Goal: Information Seeking & Learning: Compare options

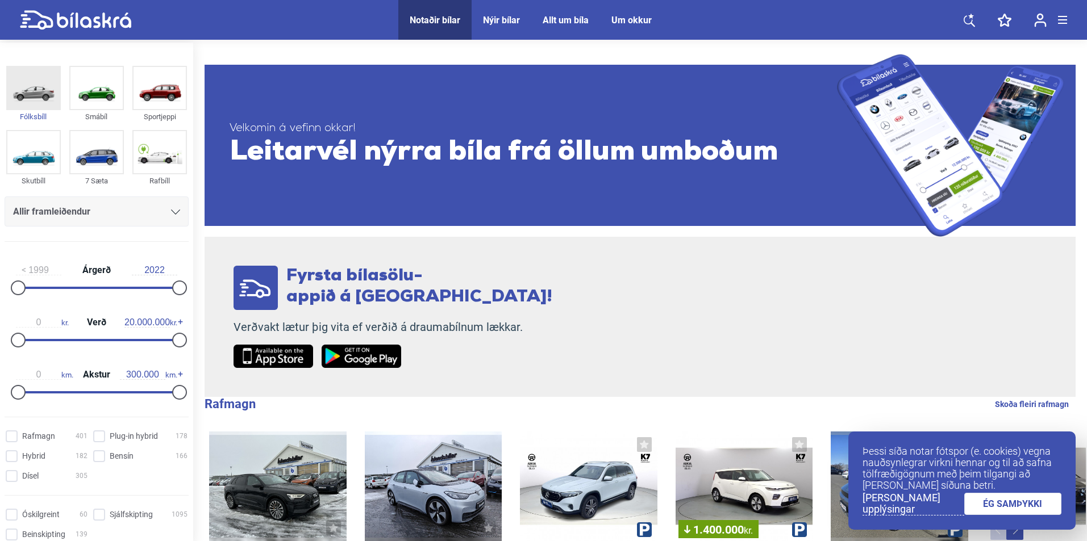
click at [32, 108] on img at bounding box center [33, 88] width 52 height 42
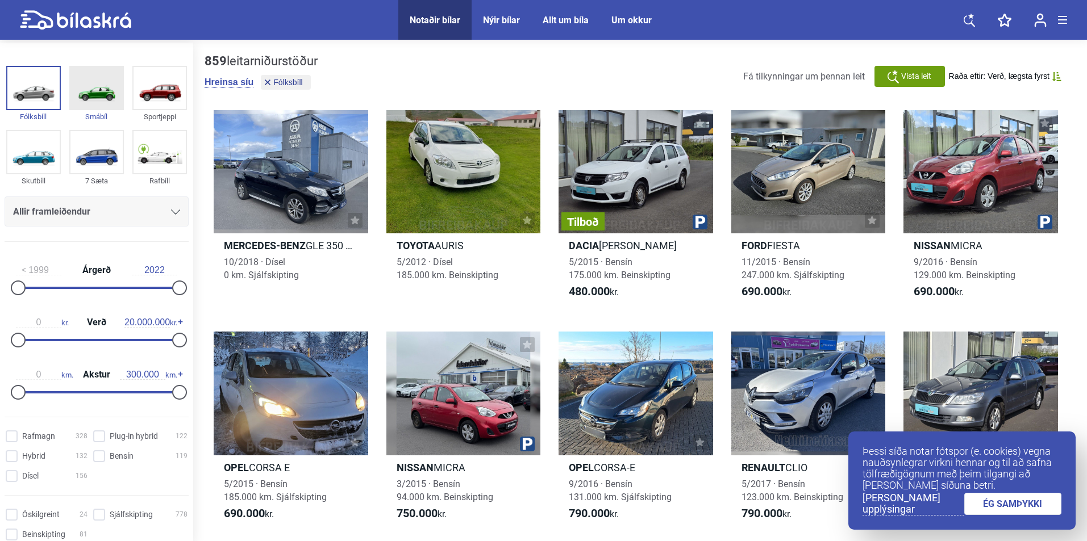
click at [78, 103] on img at bounding box center [96, 88] width 52 height 42
type input "2.000.000"
drag, startPoint x: 174, startPoint y: 337, endPoint x: 33, endPoint y: 343, distance: 141.5
click at [33, 343] on div at bounding box center [34, 340] width 15 height 15
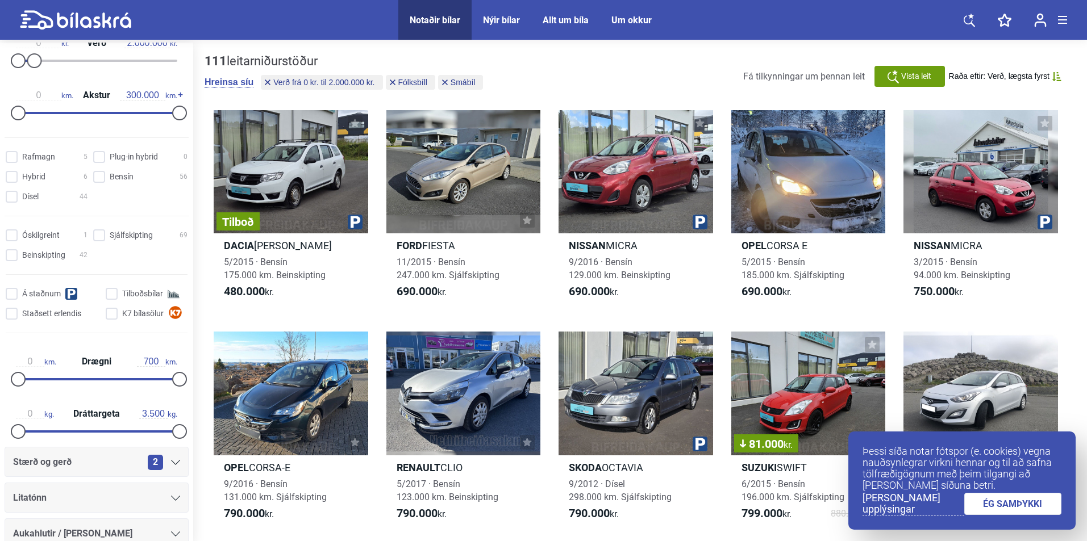
scroll to position [284, 0]
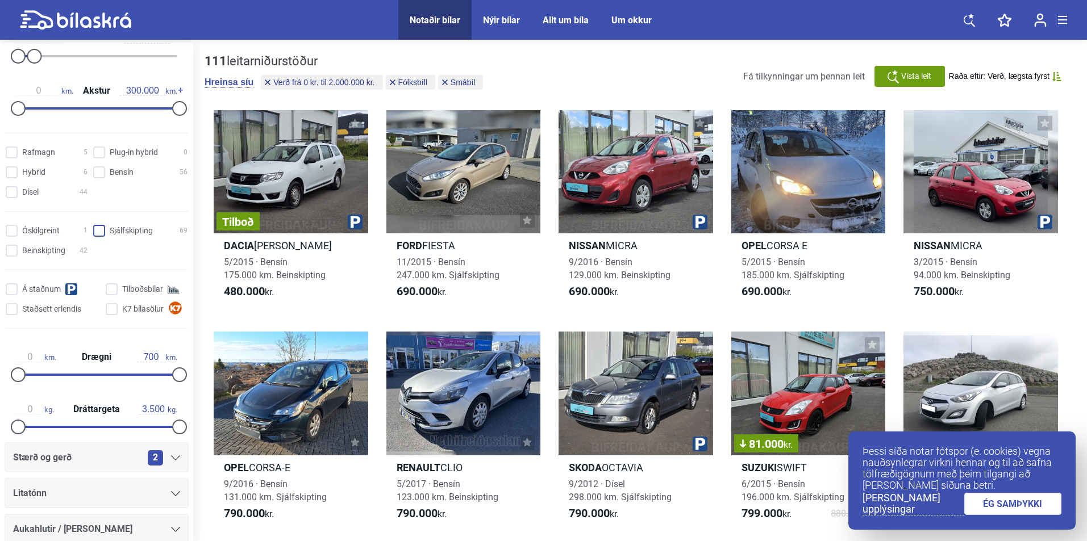
click at [102, 229] on input "Sjálfskipting 69" at bounding box center [142, 231] width 94 height 12
checkbox input "true"
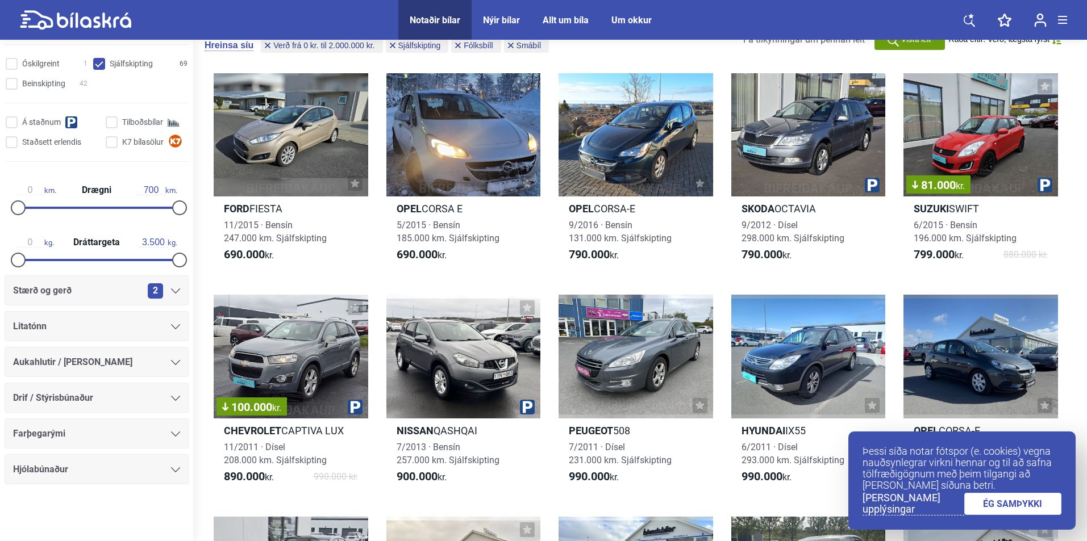
scroll to position [57, 0]
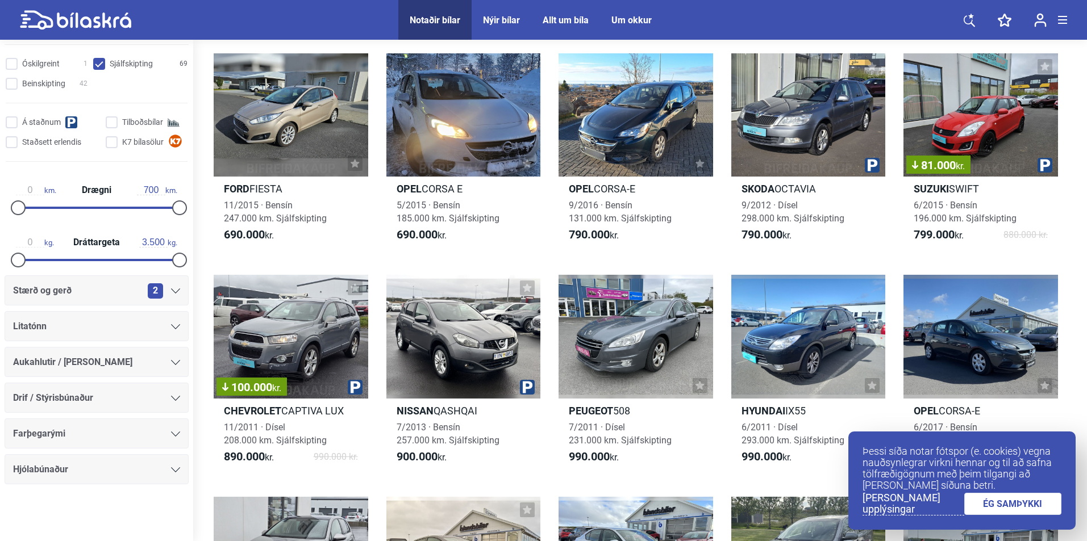
click at [155, 370] on div "Aukahlutir / [PERSON_NAME]" at bounding box center [96, 362] width 167 height 16
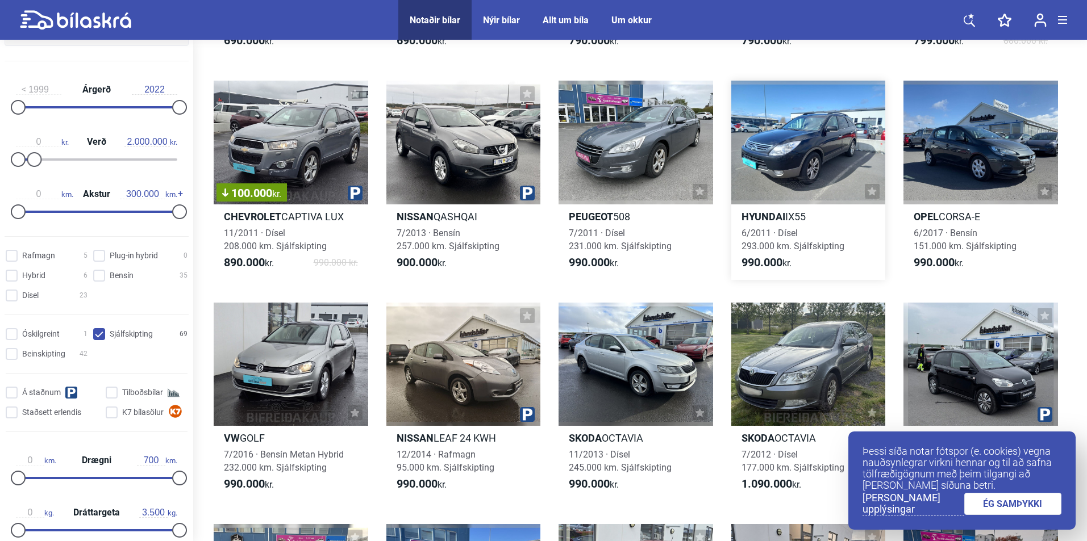
scroll to position [284, 0]
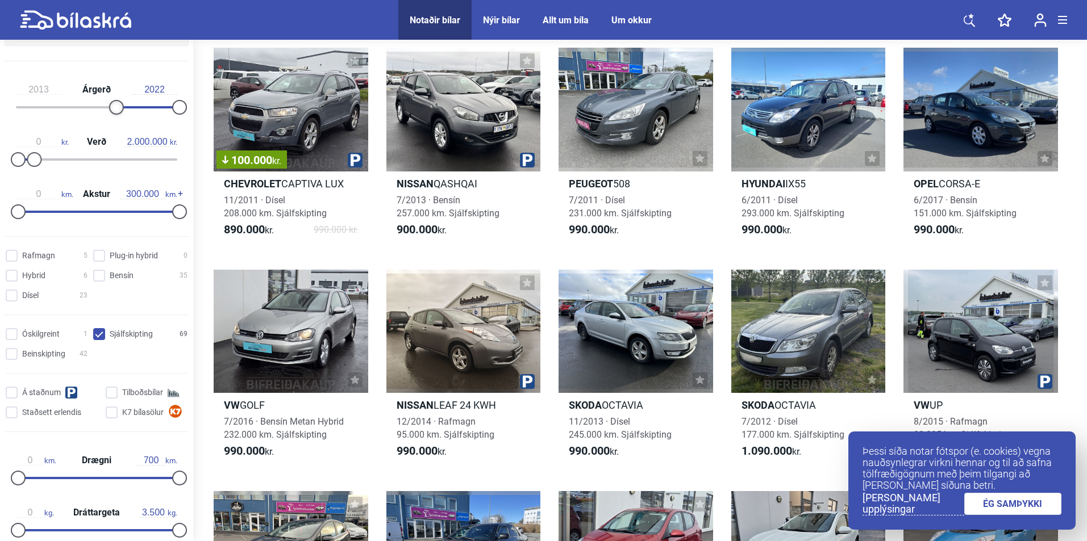
type input "2014"
drag, startPoint x: 17, startPoint y: 106, endPoint x: 123, endPoint y: 108, distance: 105.7
click at [123, 108] on div at bounding box center [123, 107] width 15 height 15
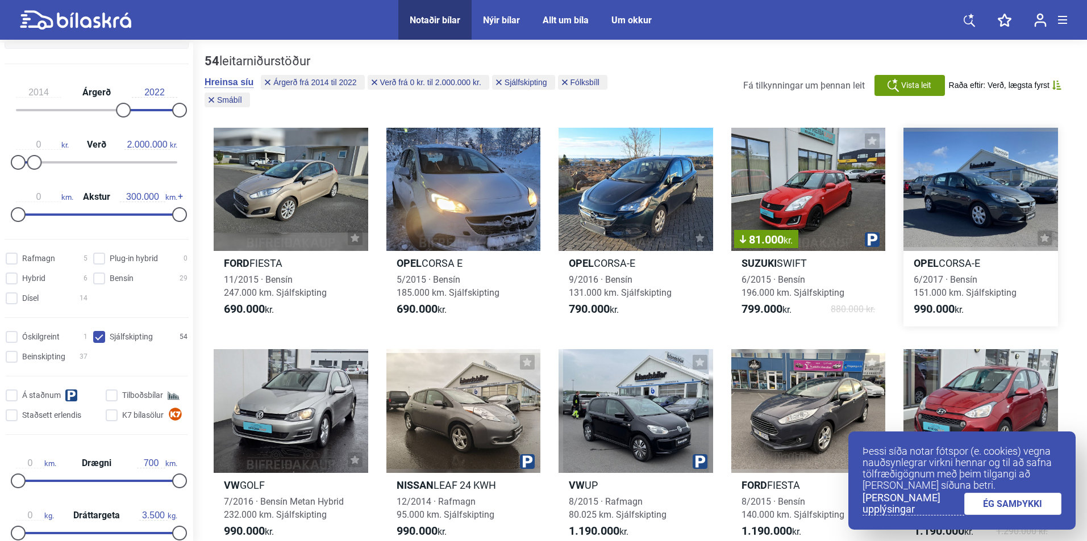
click at [973, 244] on div at bounding box center [980, 189] width 154 height 123
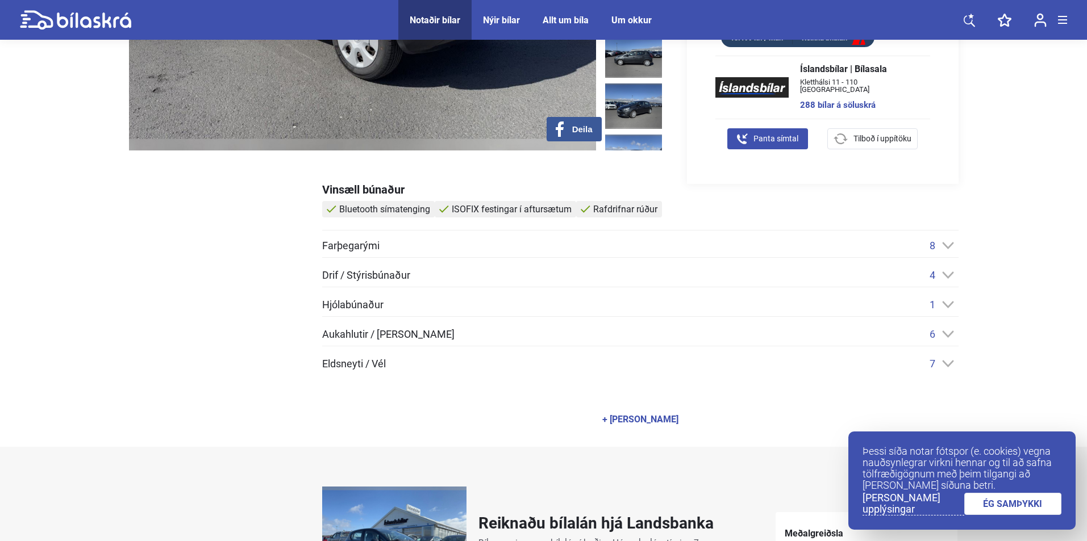
scroll to position [341, 0]
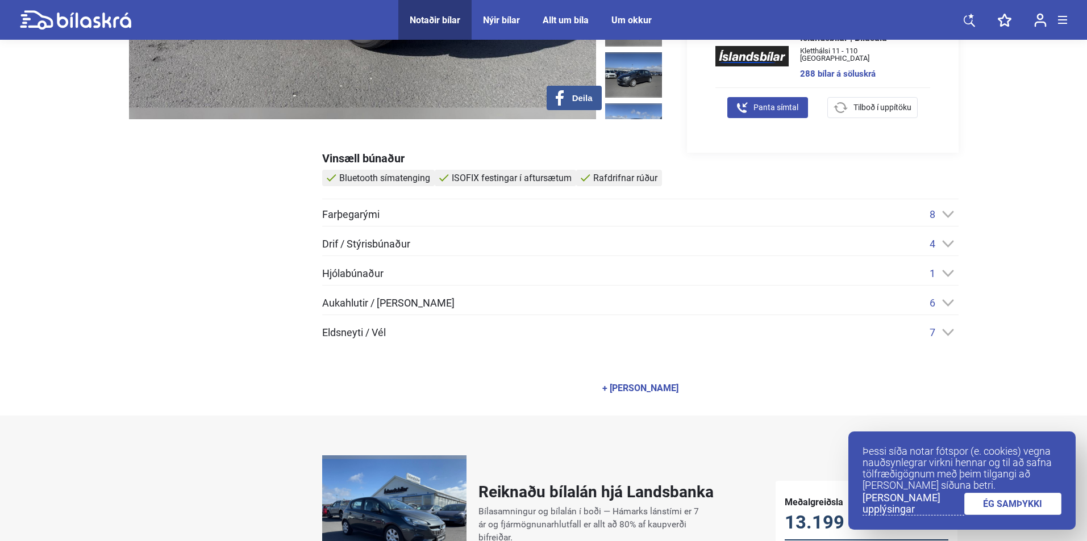
click at [947, 303] on icon at bounding box center [948, 302] width 12 height 7
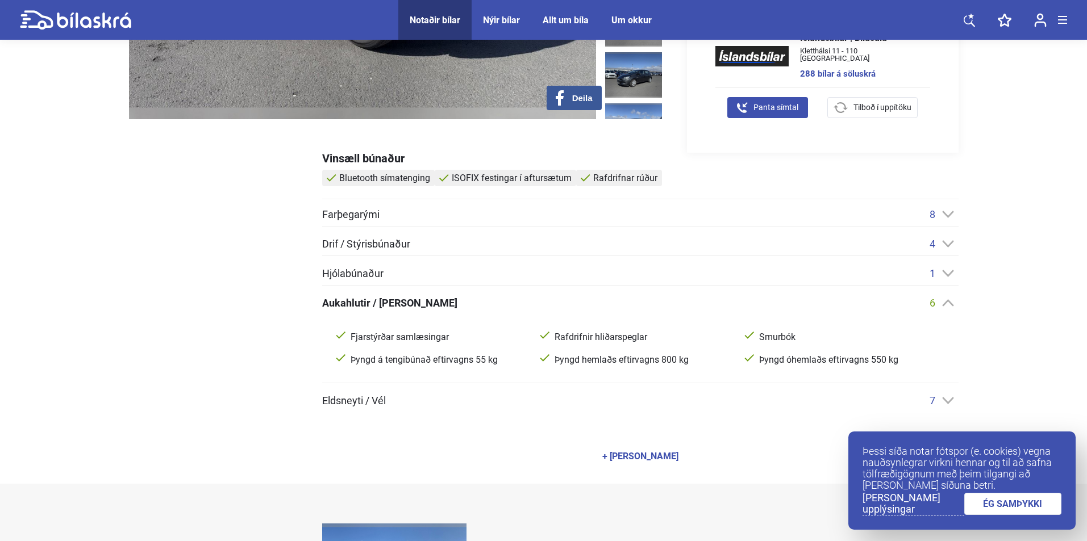
click at [947, 303] on icon at bounding box center [948, 302] width 12 height 7
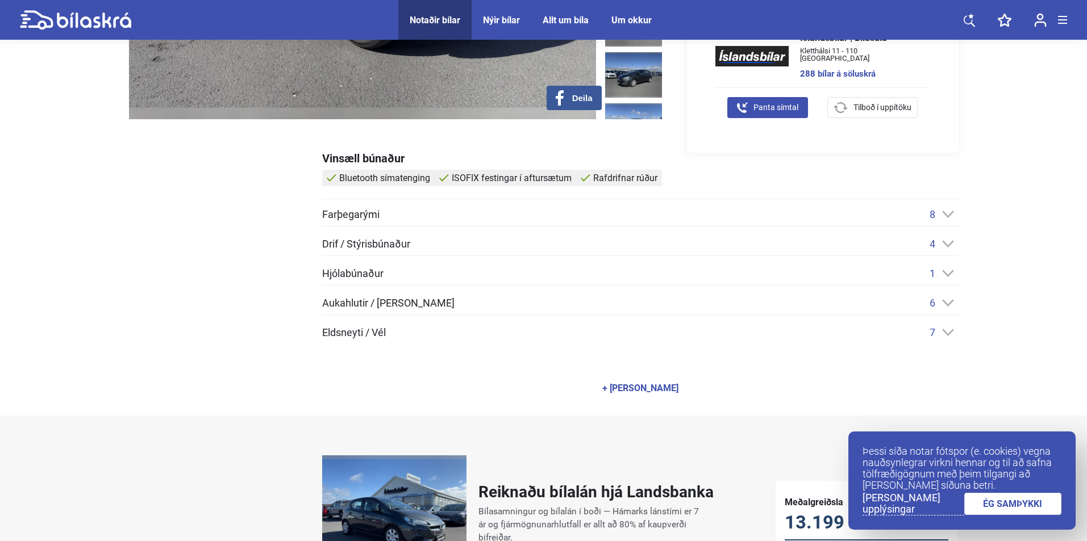
click at [939, 335] on div "7" at bounding box center [943, 333] width 29 height 12
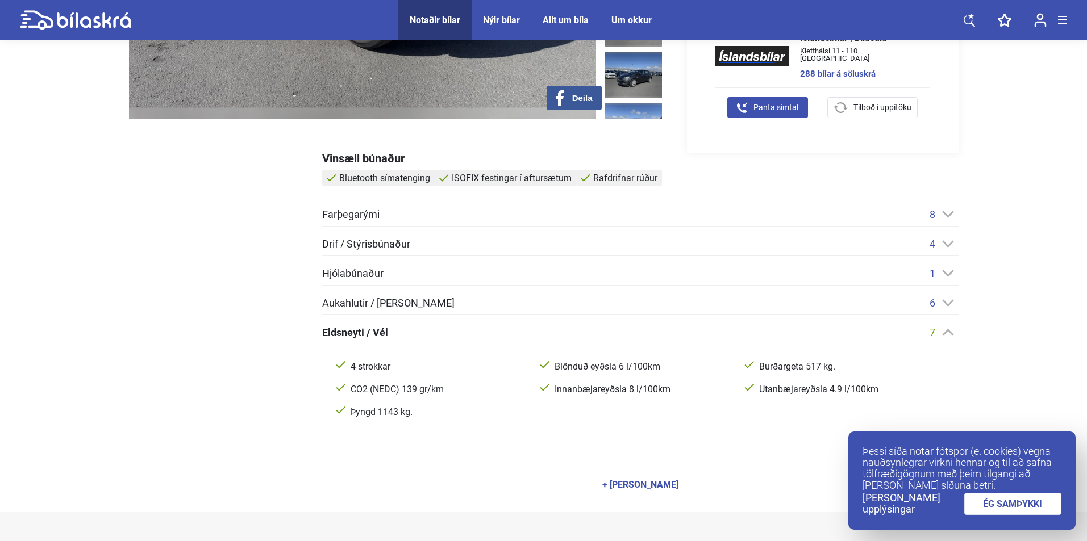
click at [939, 335] on div "7" at bounding box center [943, 333] width 29 height 12
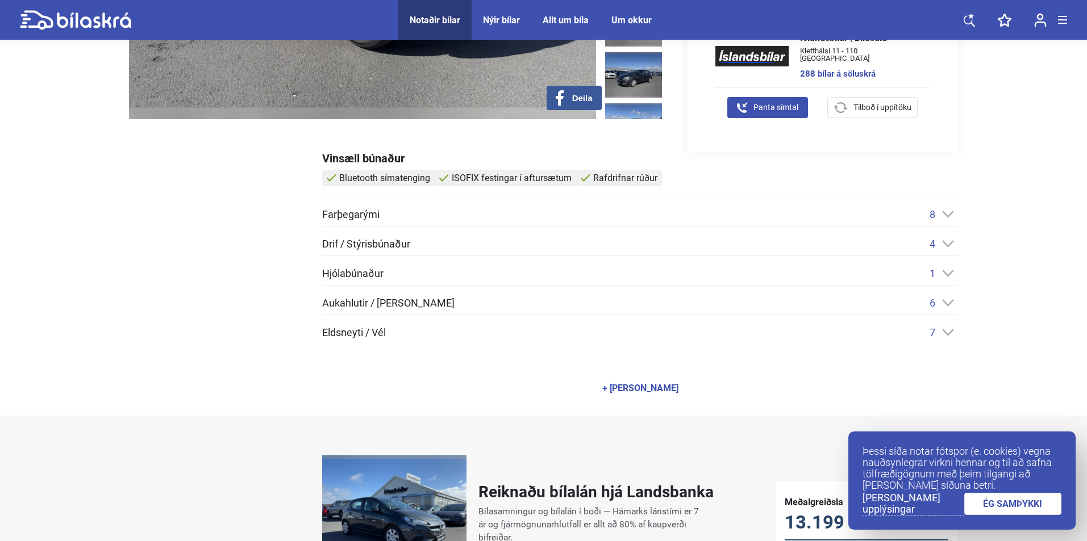
click at [942, 271] on icon at bounding box center [948, 273] width 12 height 7
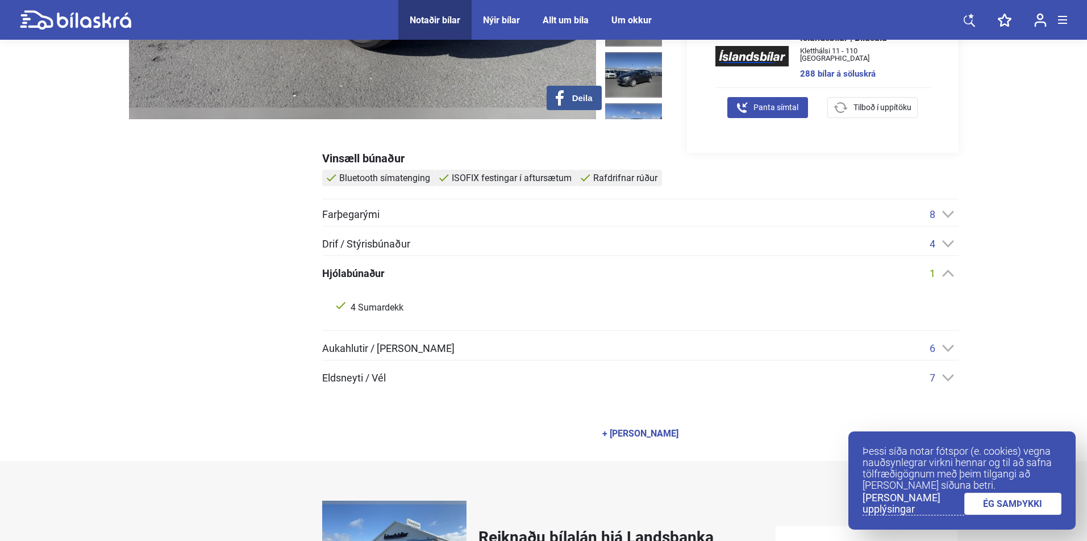
click at [942, 271] on icon at bounding box center [948, 273] width 12 height 7
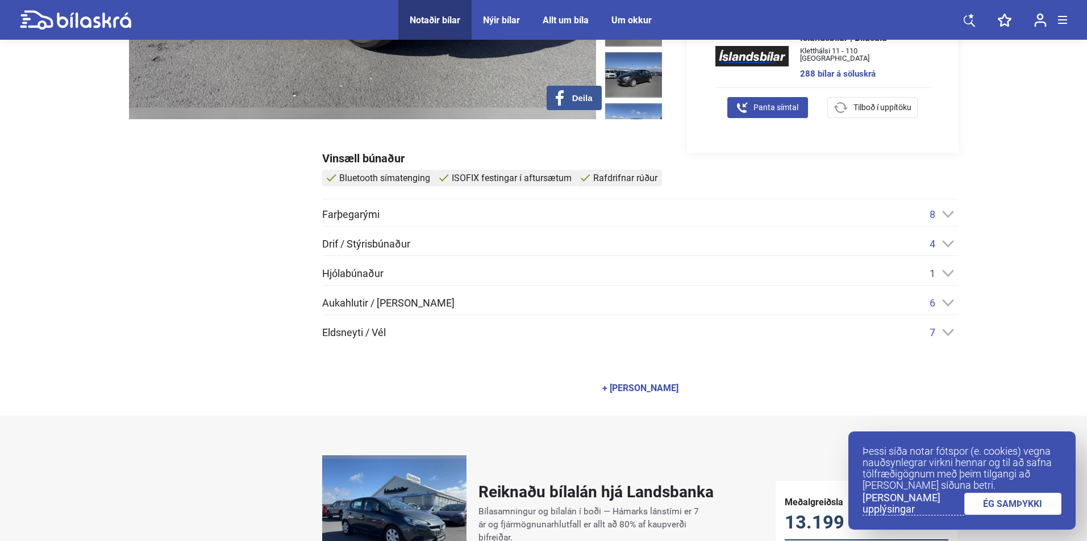
click at [943, 237] on div "Farþegarými 8 Bluetooth símatenging Höfuðpúðar á aftursætum ISOFIX festingar í …" at bounding box center [640, 273] width 636 height 130
click at [943, 239] on div "4" at bounding box center [943, 244] width 29 height 12
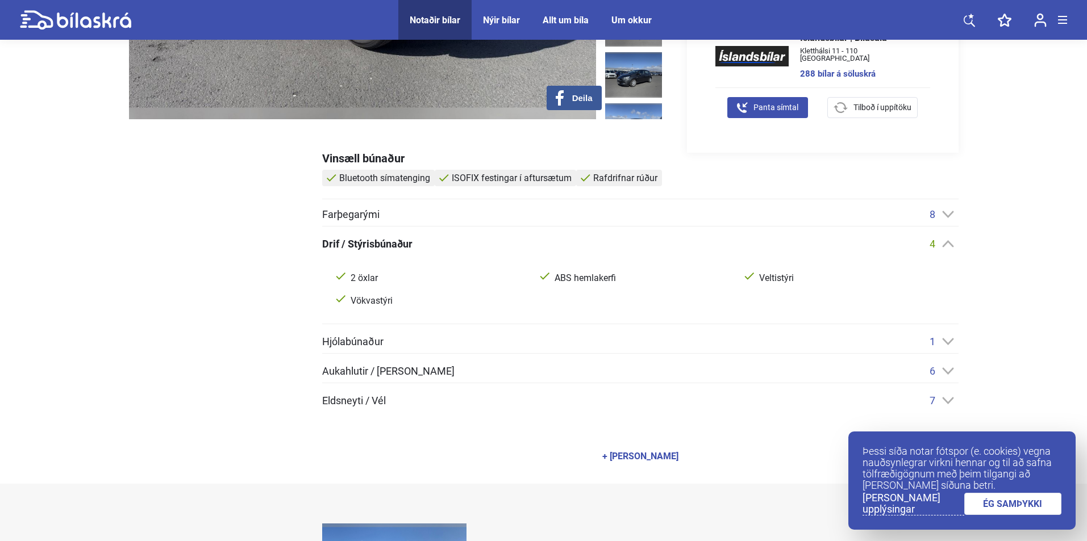
click at [943, 239] on div "4" at bounding box center [943, 244] width 29 height 12
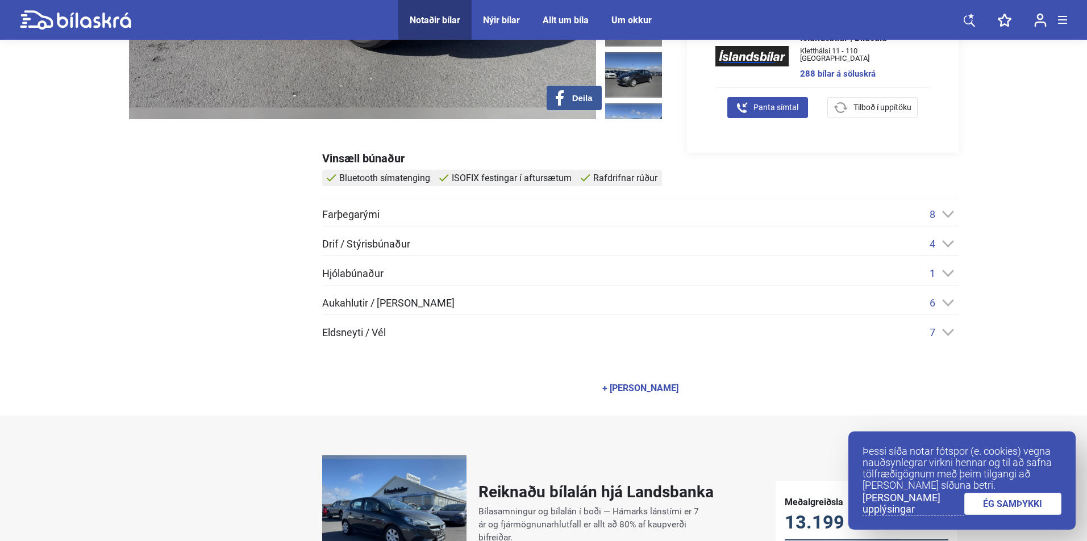
click at [943, 215] on icon at bounding box center [948, 214] width 12 height 7
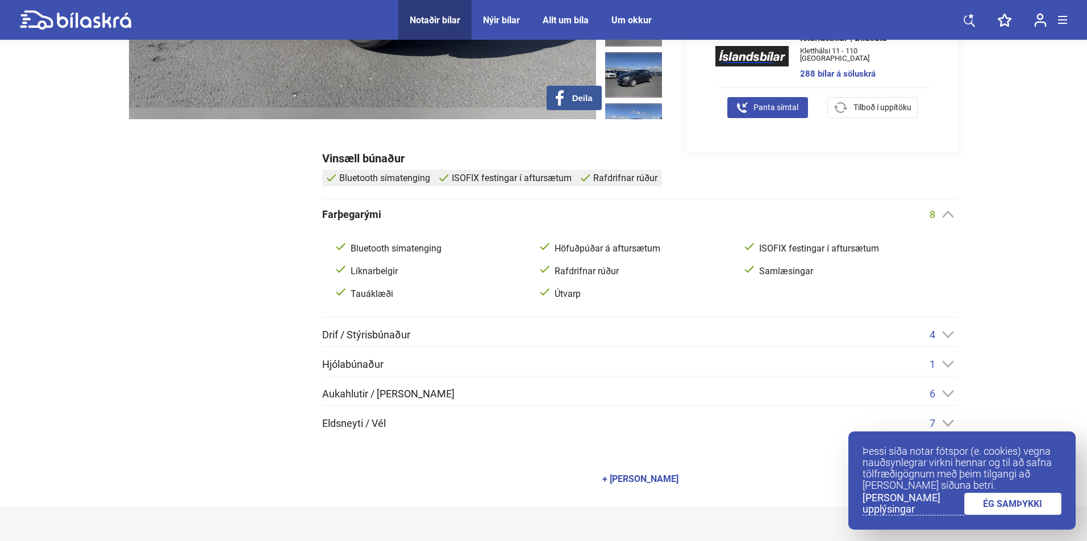
click at [943, 215] on icon at bounding box center [947, 214] width 11 height 7
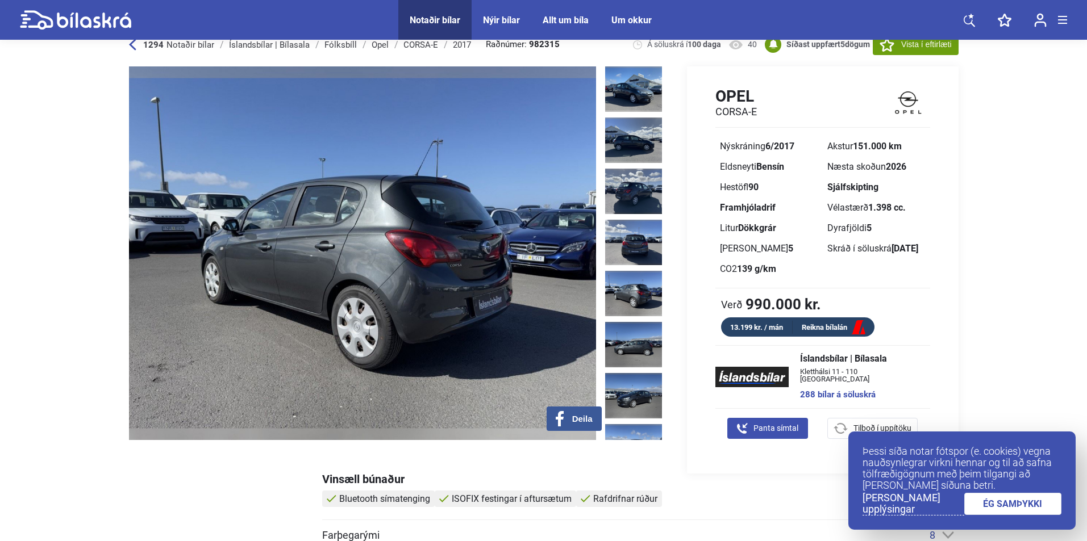
scroll to position [0, 0]
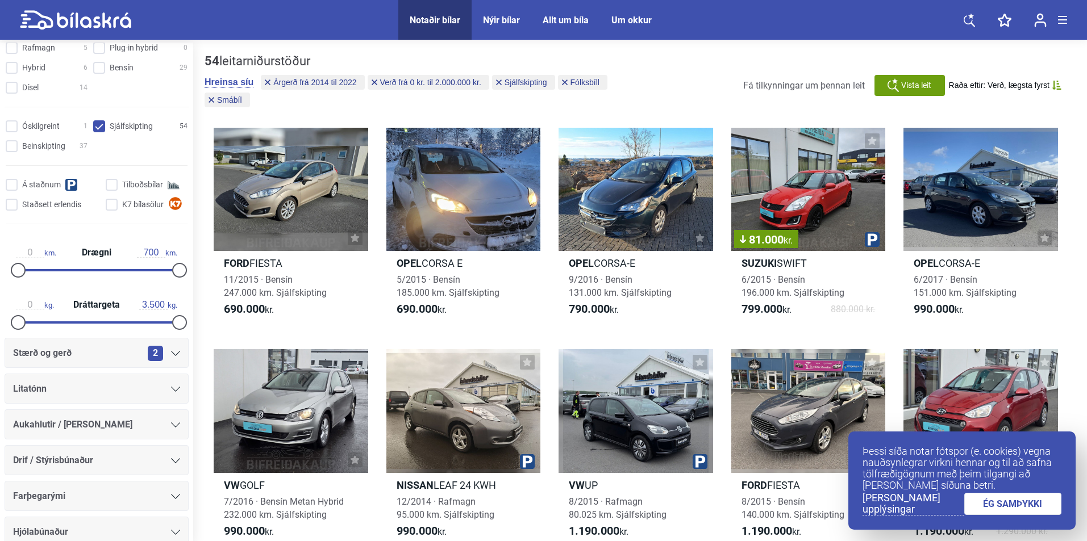
scroll to position [398, 0]
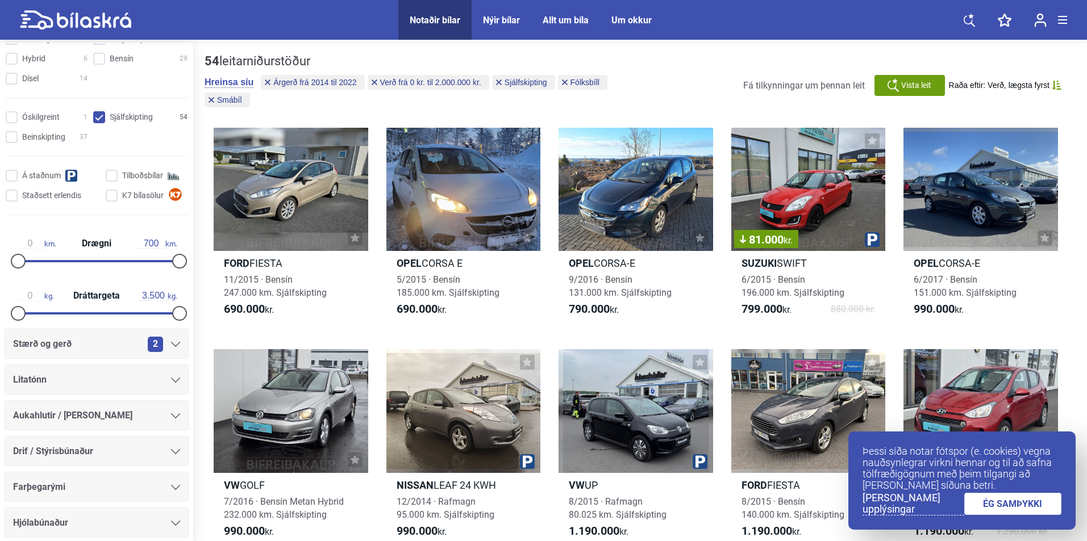
click at [134, 416] on div "Aukahlutir / [PERSON_NAME]" at bounding box center [96, 416] width 167 height 16
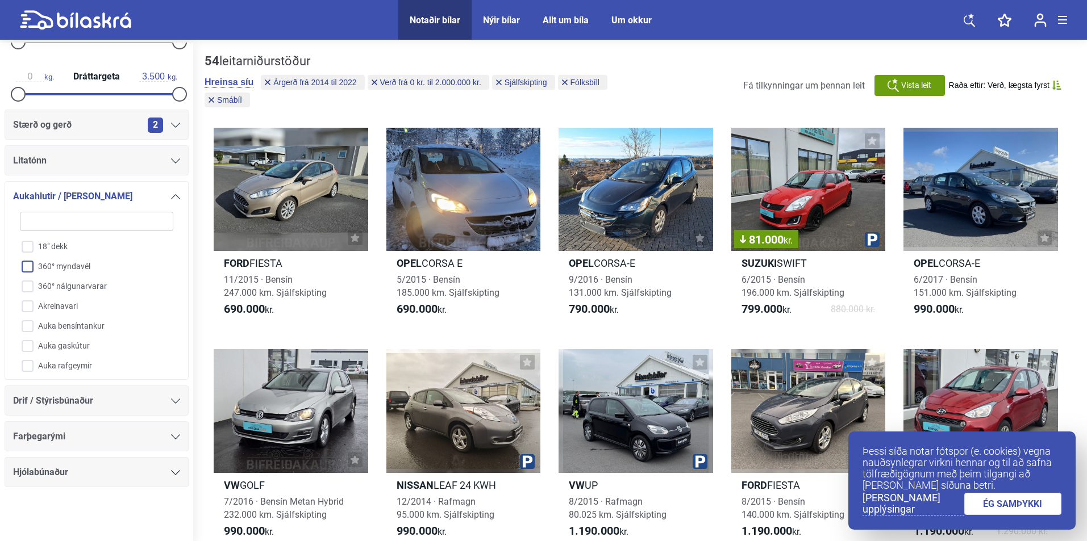
click at [69, 269] on input "360° myndavél" at bounding box center [89, 267] width 154 height 20
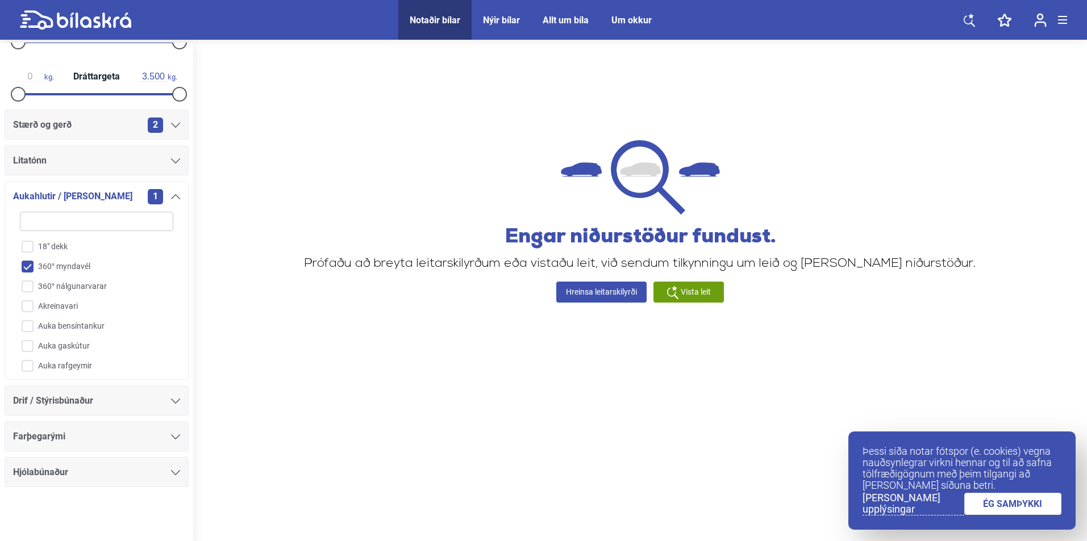
click at [69, 269] on input "360° myndavél" at bounding box center [89, 267] width 154 height 20
checkbox input "false"
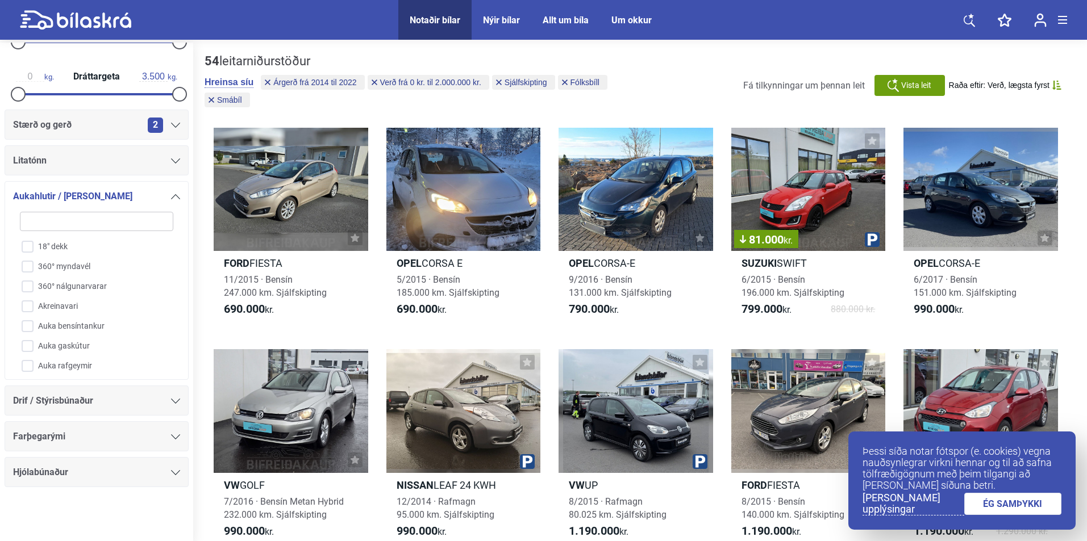
click at [171, 196] on icon at bounding box center [175, 196] width 9 height 5
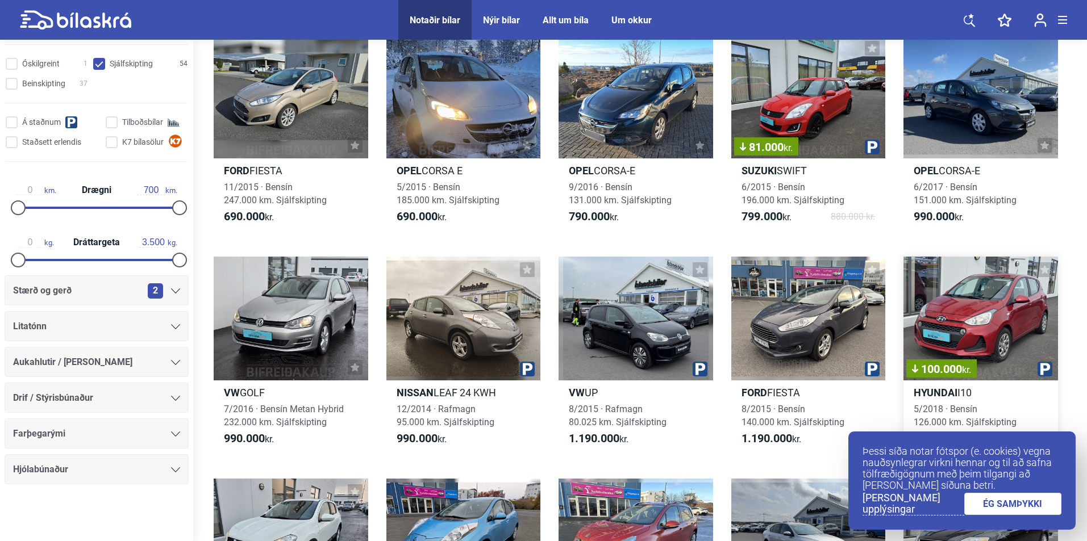
scroll to position [114, 0]
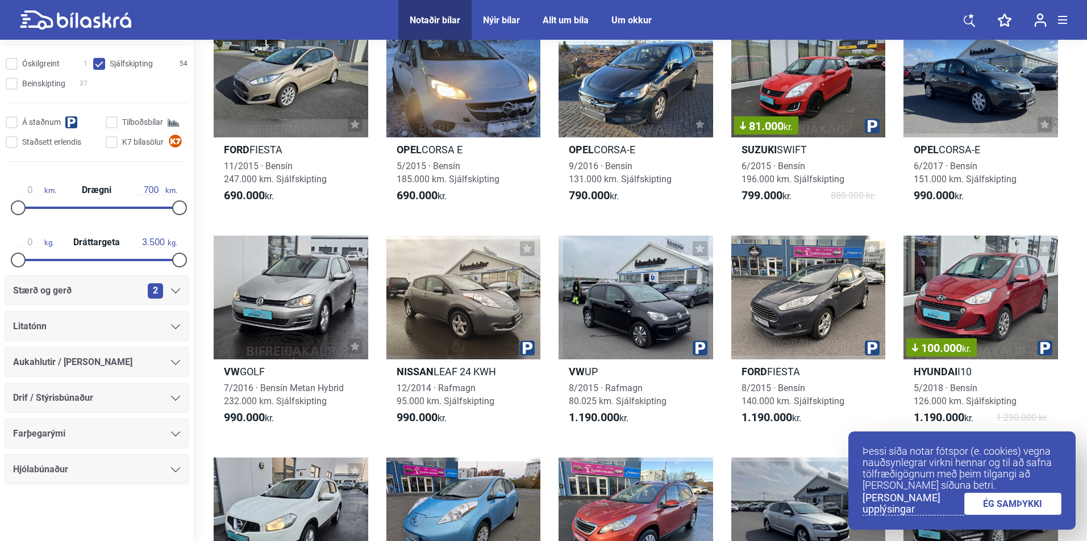
click at [991, 506] on link "ÉG SAMÞYKKI" at bounding box center [1013, 504] width 98 height 22
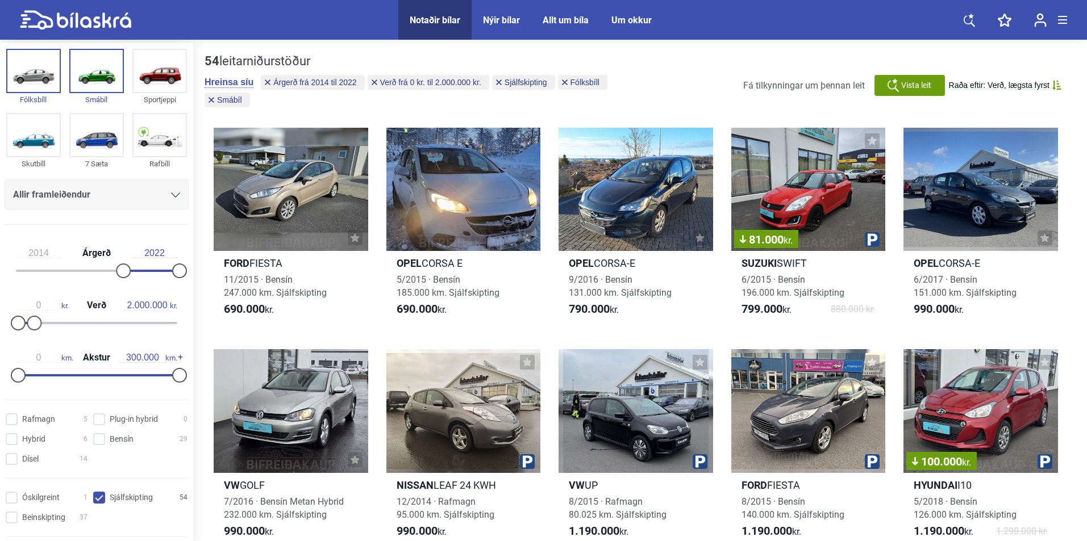
scroll to position [0, 0]
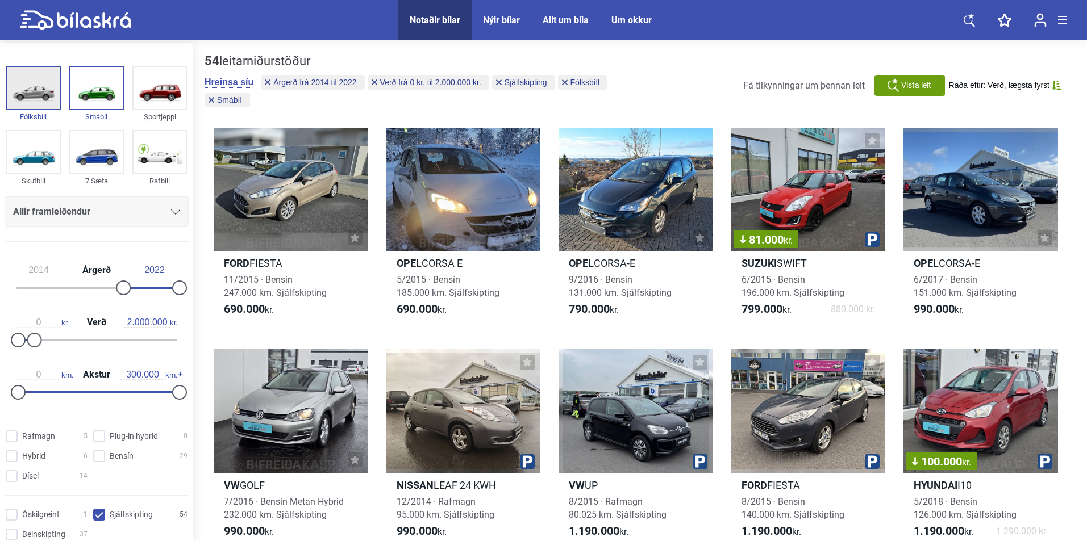
click at [46, 101] on img at bounding box center [33, 88] width 52 height 42
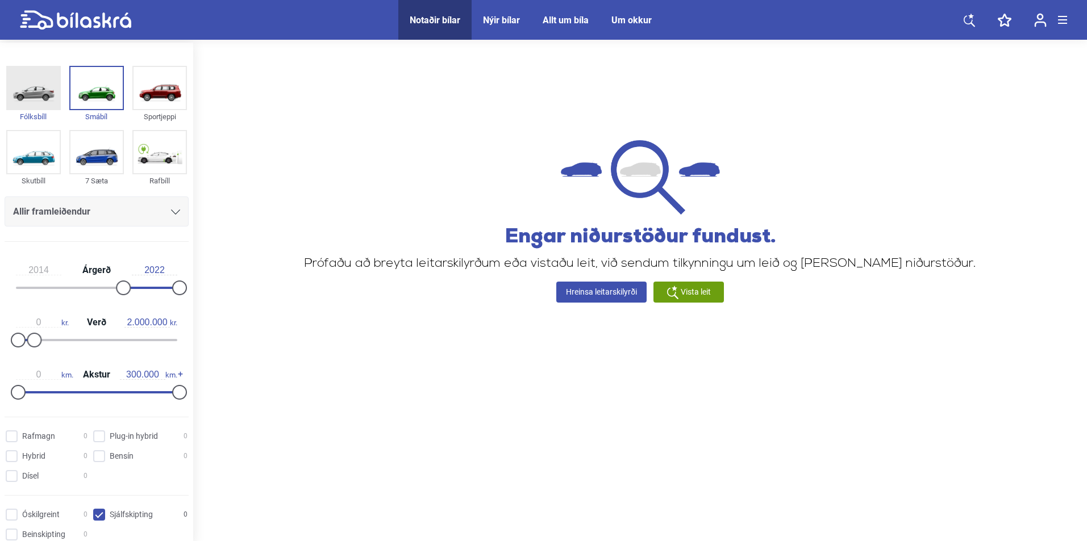
click at [43, 102] on img at bounding box center [33, 88] width 52 height 42
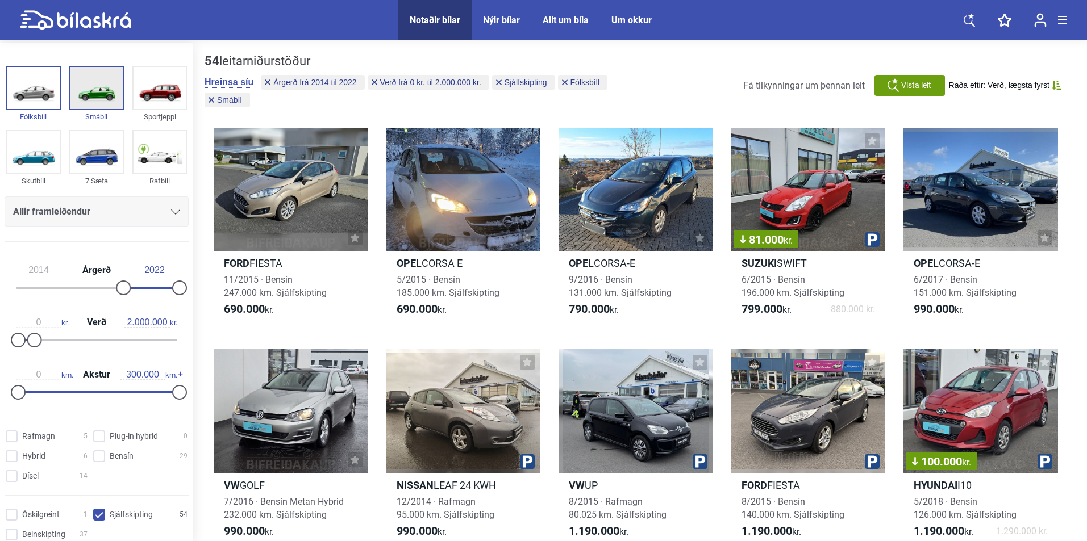
click at [87, 106] on img at bounding box center [96, 88] width 52 height 42
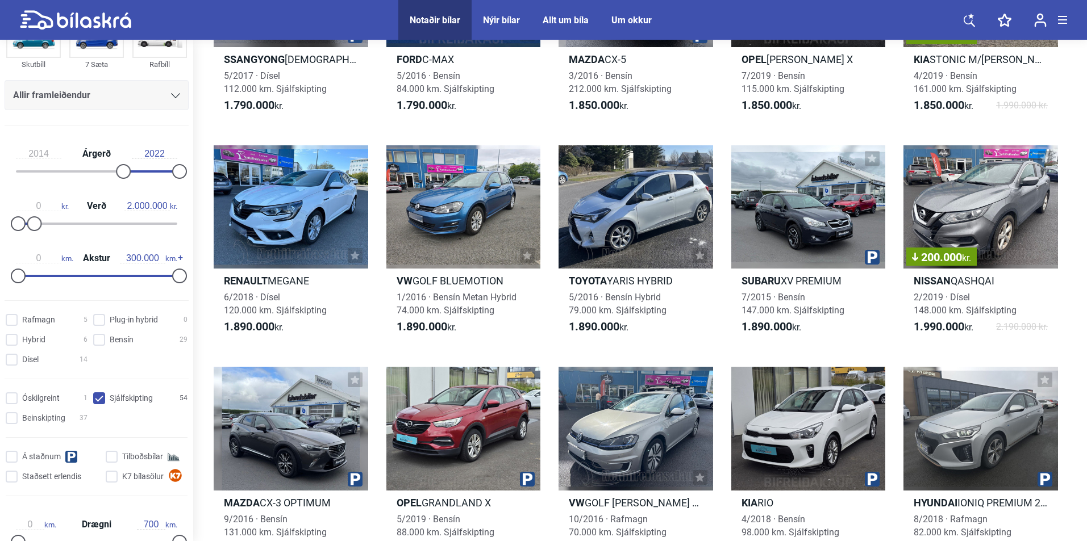
scroll to position [1761, 0]
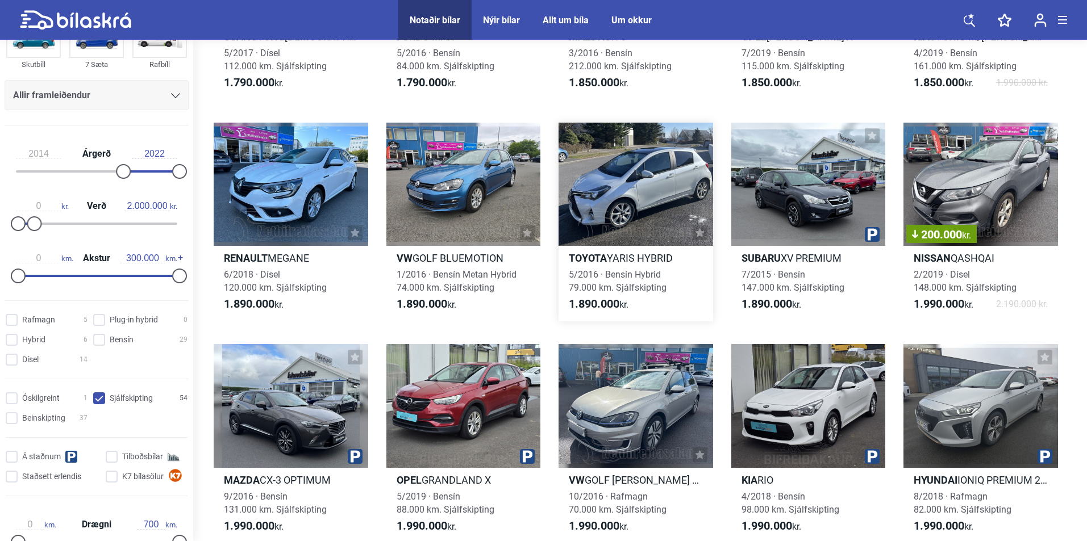
click at [614, 260] on h2 "Toyota YARIS HYBRID" at bounding box center [635, 258] width 154 height 13
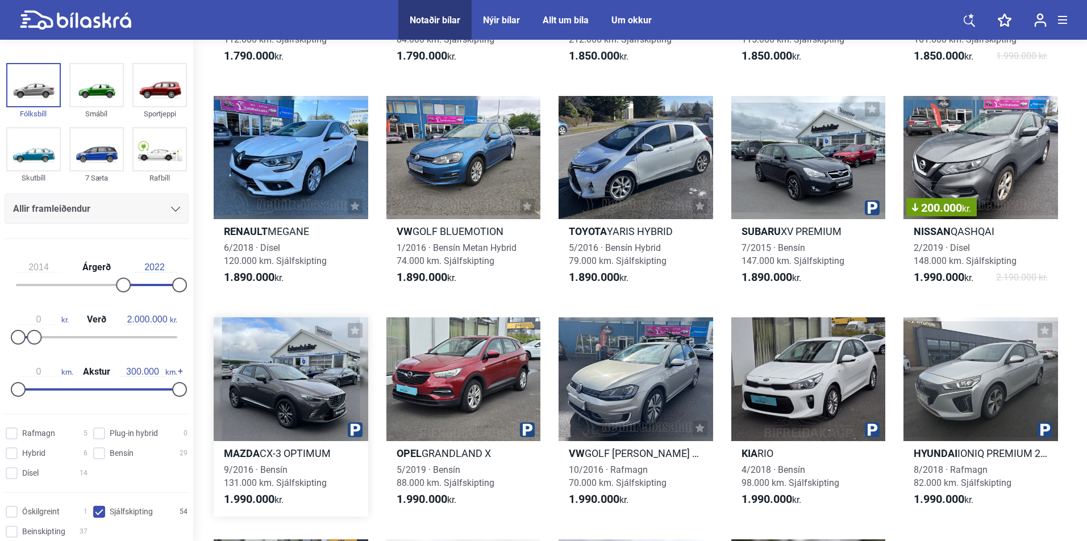
scroll to position [1761, 0]
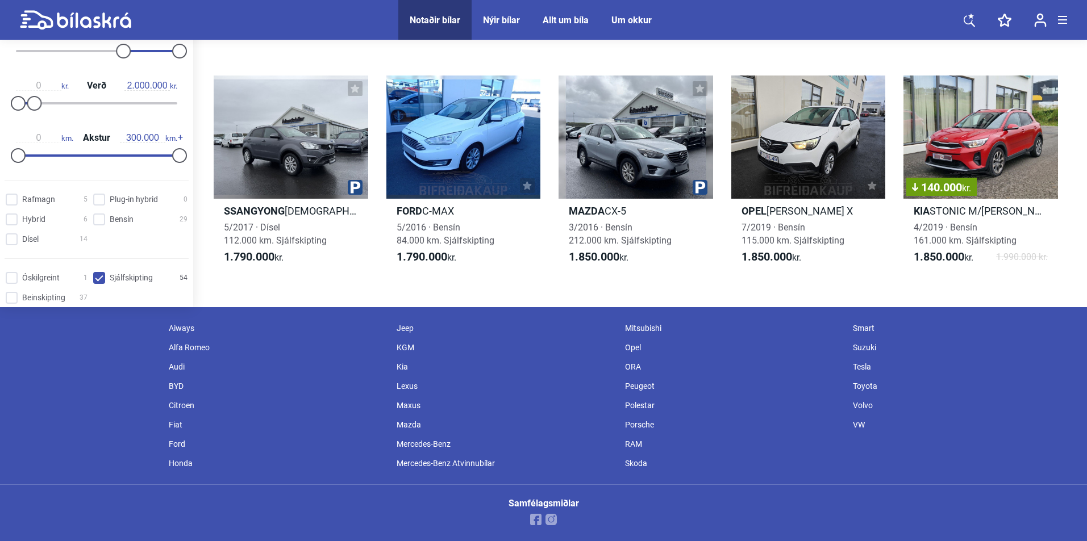
scroll to position [1761, 0]
